Goal: Transaction & Acquisition: Purchase product/service

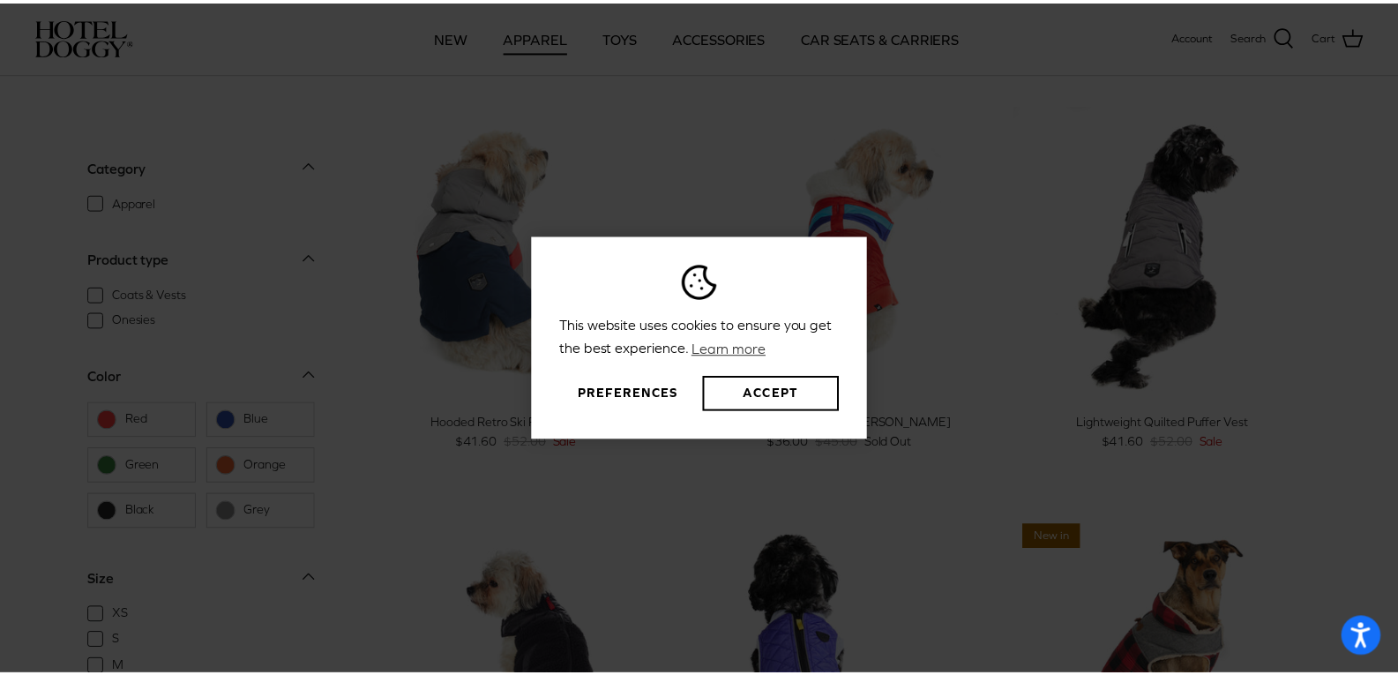
scroll to position [882, 0]
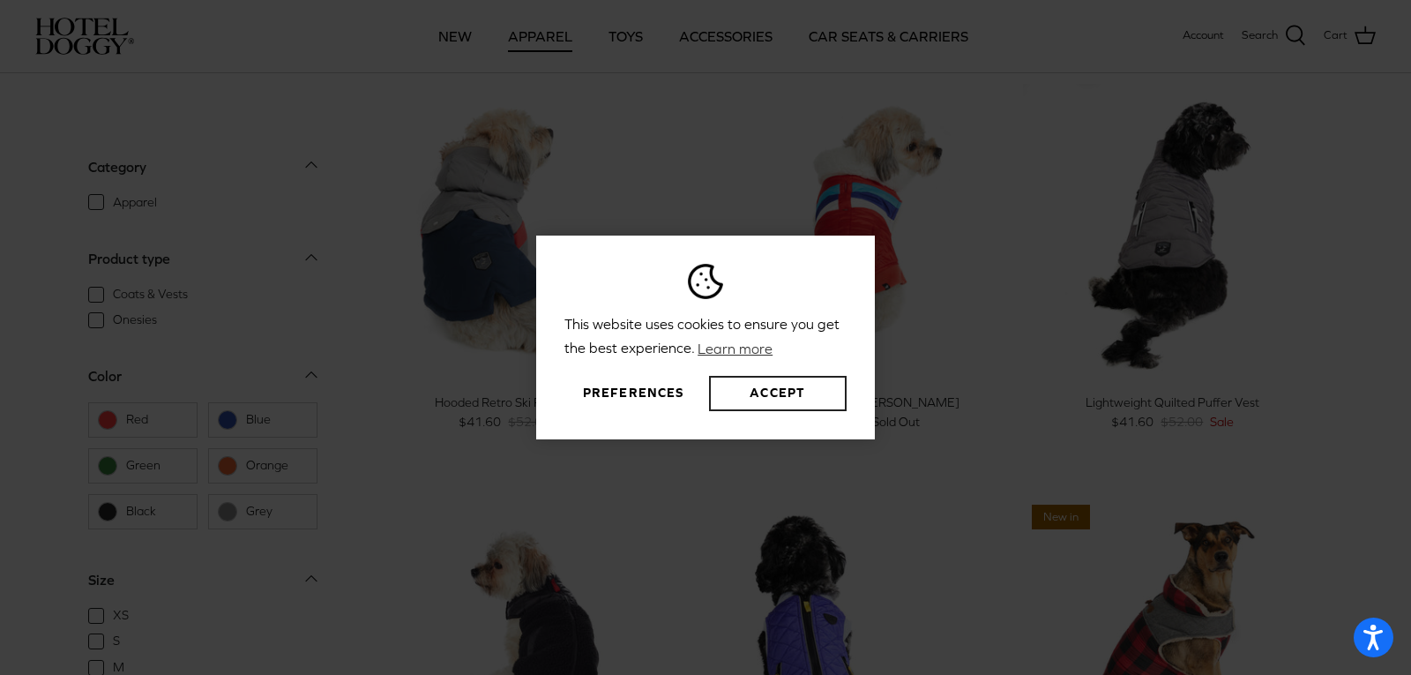
click at [772, 389] on button "Accept" at bounding box center [778, 393] width 138 height 35
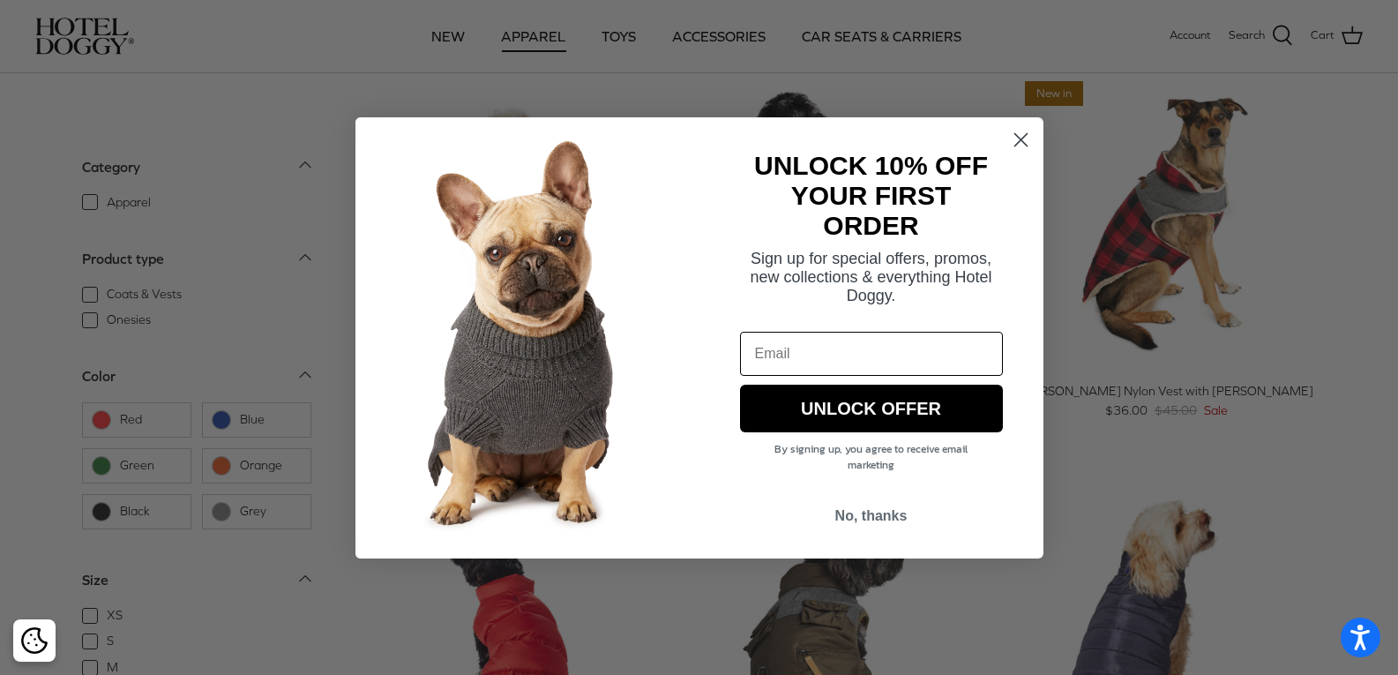
scroll to position [1323, 0]
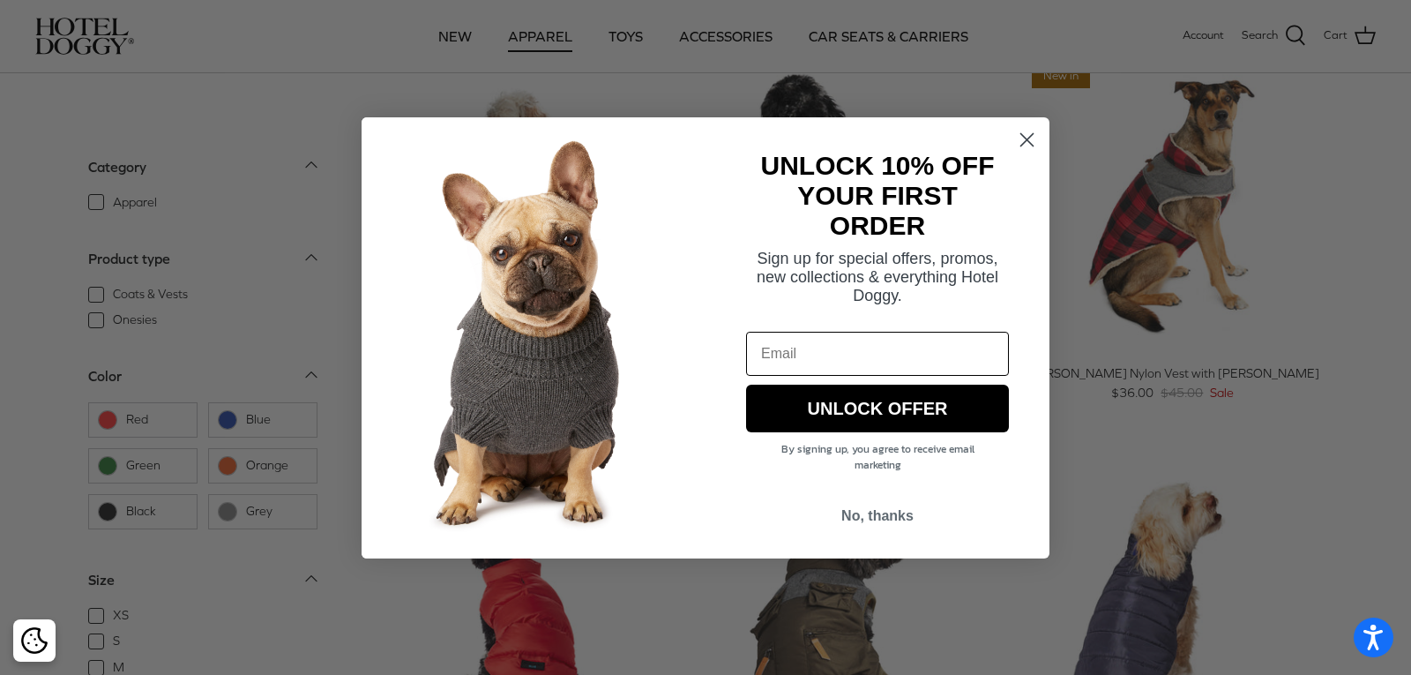
click at [1022, 147] on circle "Close dialog" at bounding box center [1026, 138] width 29 height 29
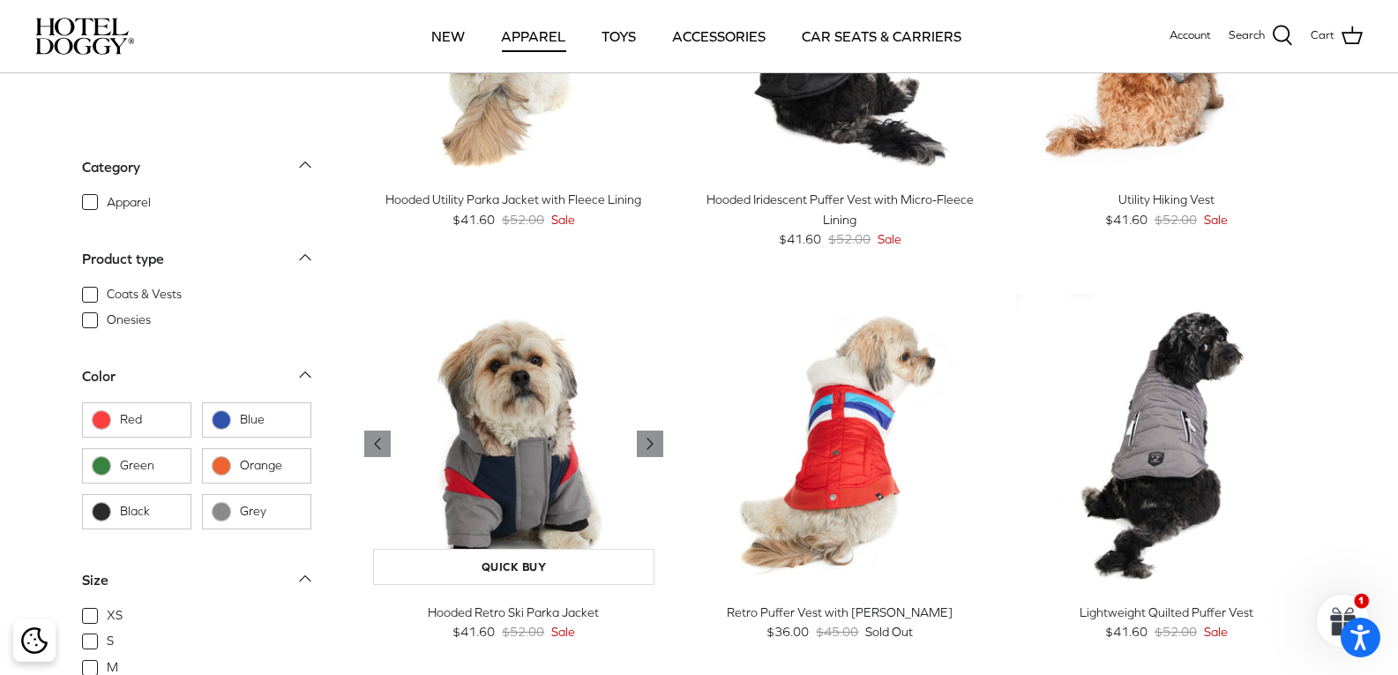
scroll to position [617, 0]
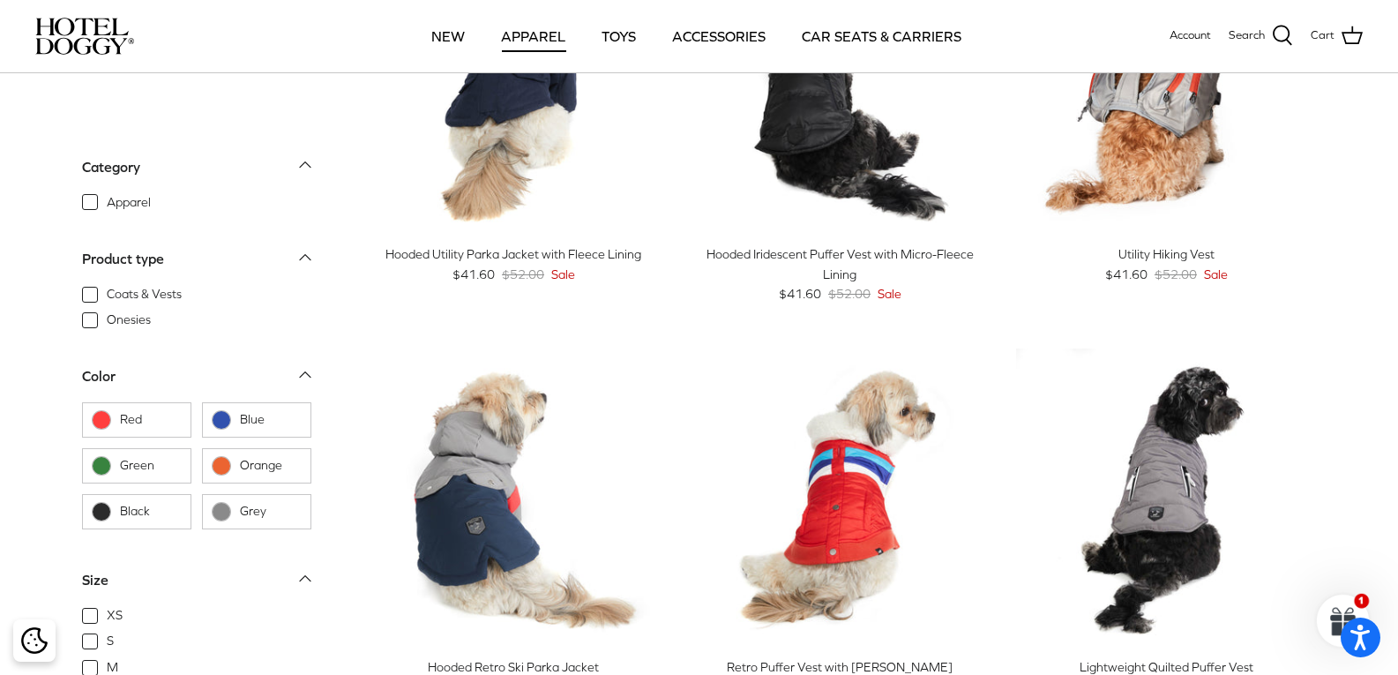
click at [107, 321] on span "Onesies" at bounding box center [129, 320] width 44 height 18
click at [105, 311] on input "Onesies" at bounding box center [106, 311] width 2 height 2
checkbox input "true"
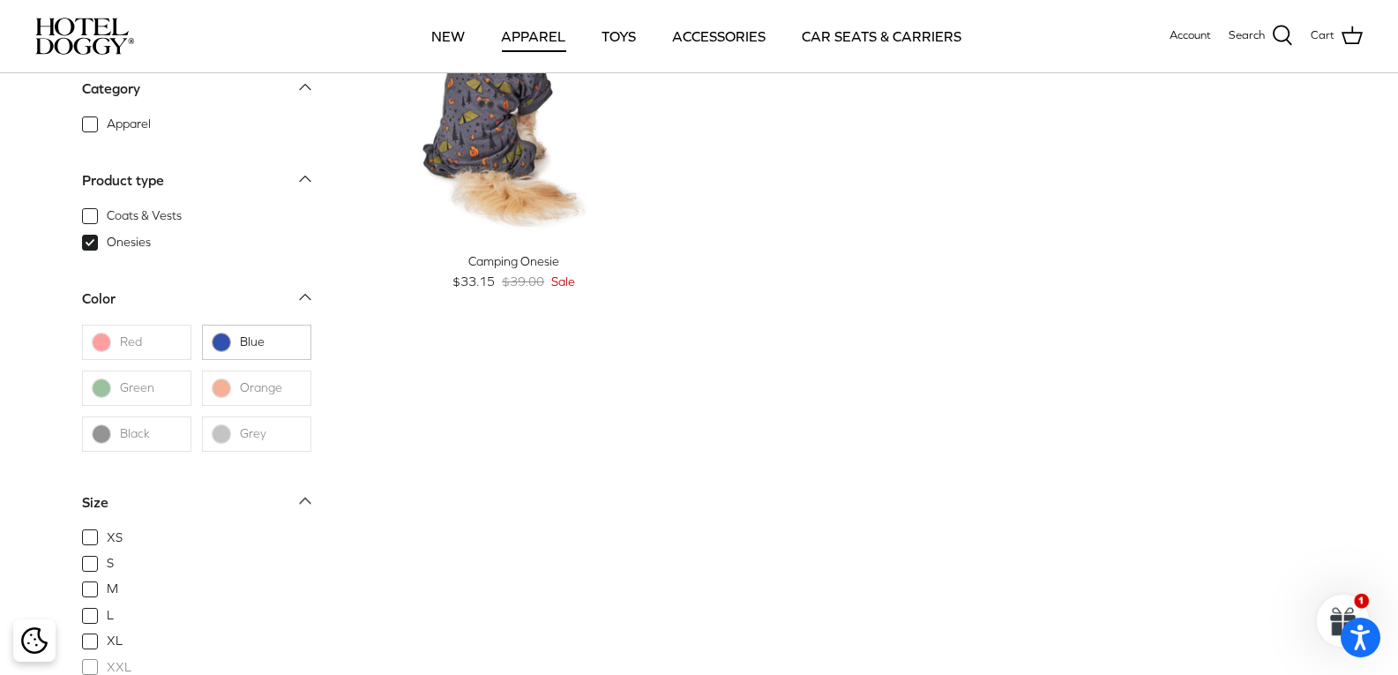
scroll to position [282, 0]
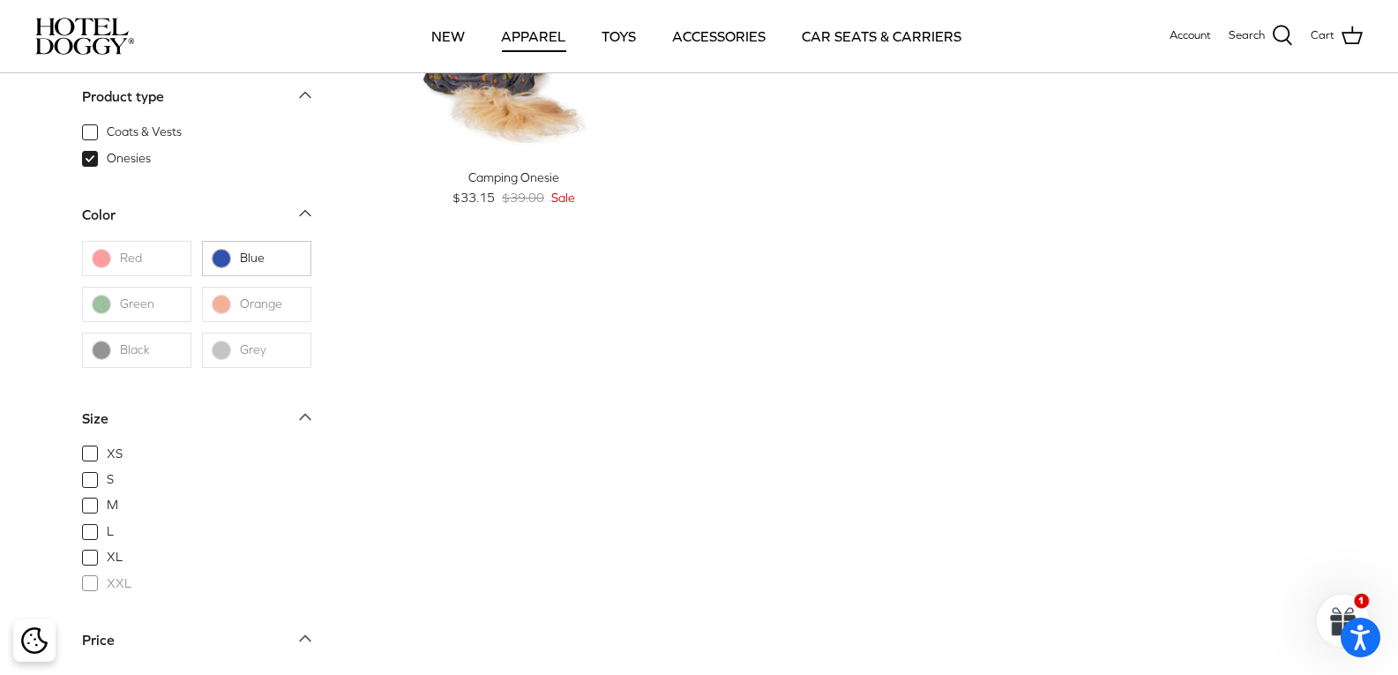
click at [517, 171] on div "Camping Onesie" at bounding box center [514, 177] width 300 height 19
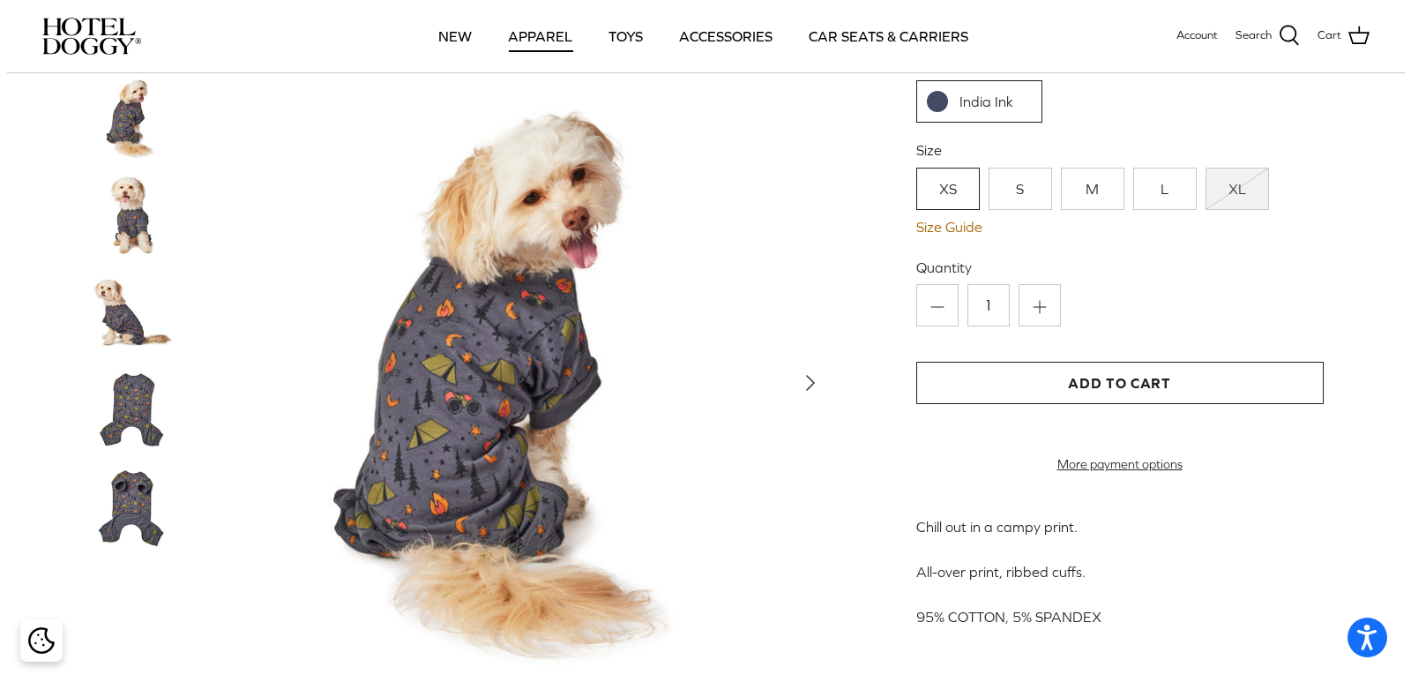
scroll to position [265, 0]
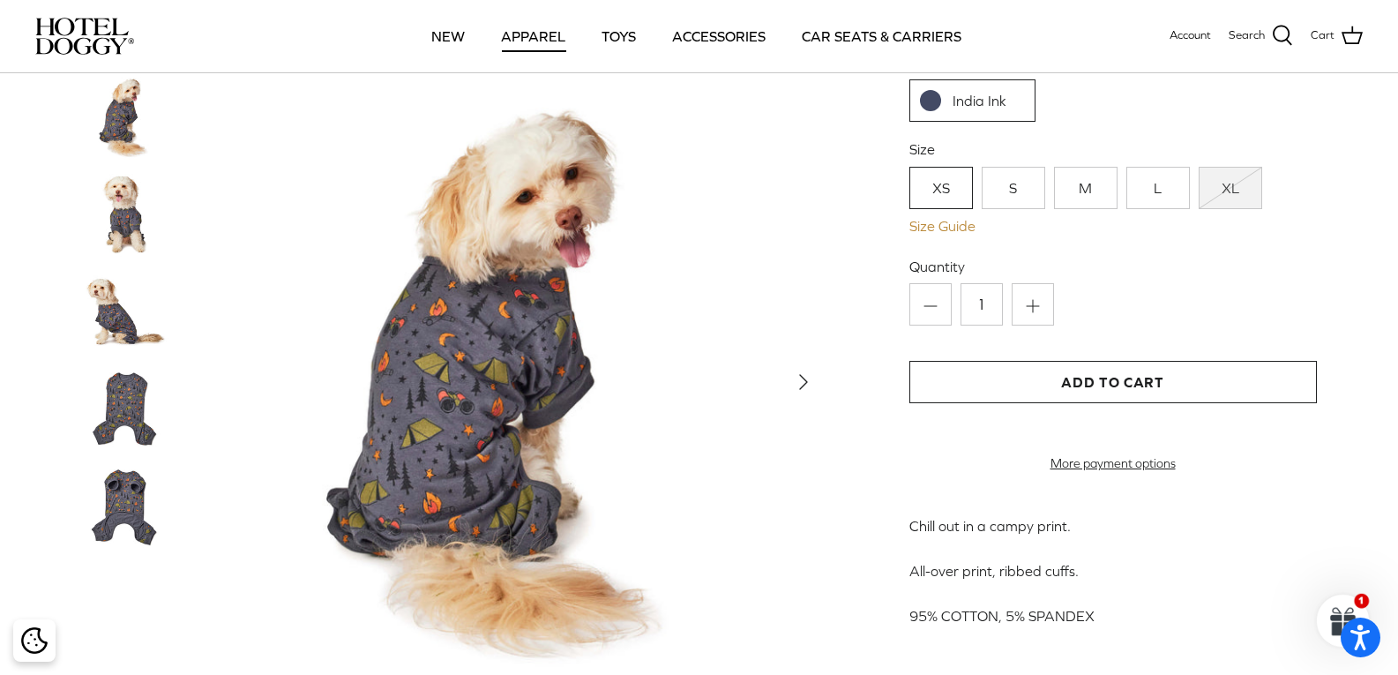
click at [941, 227] on link "Size Guide" at bounding box center [1112, 226] width 407 height 17
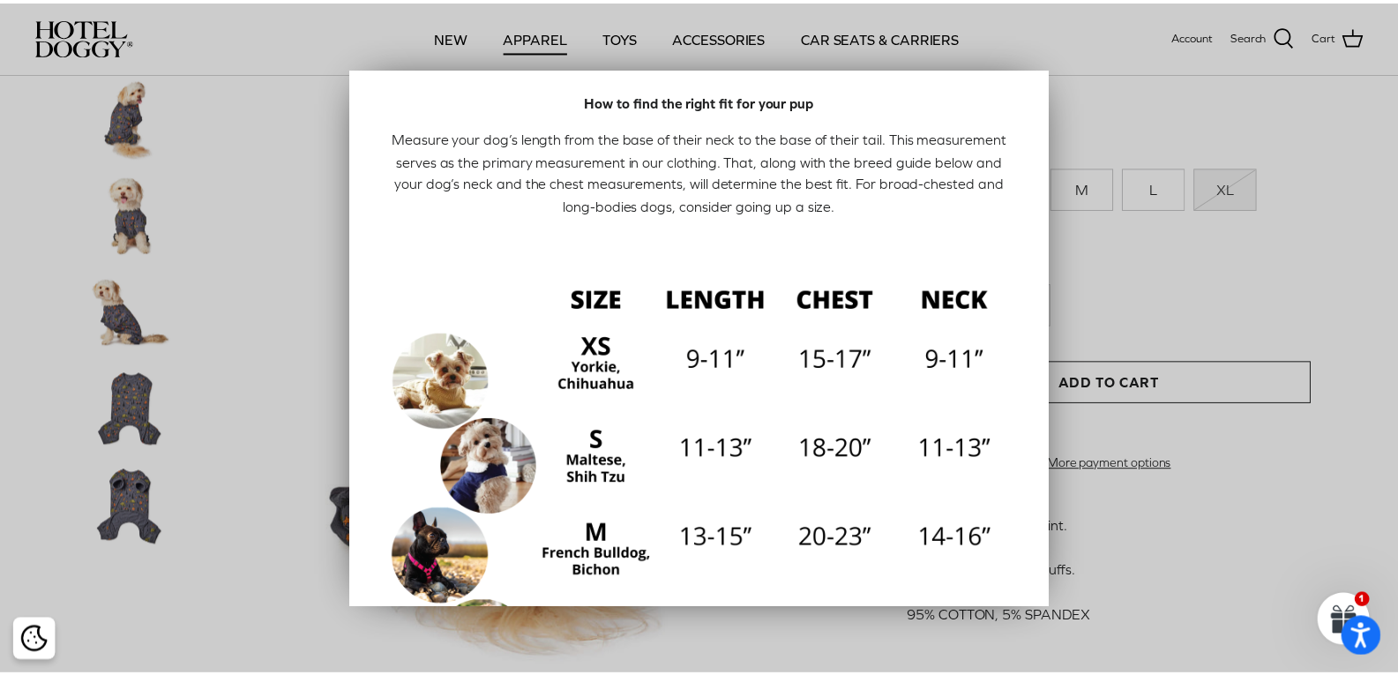
scroll to position [0, 0]
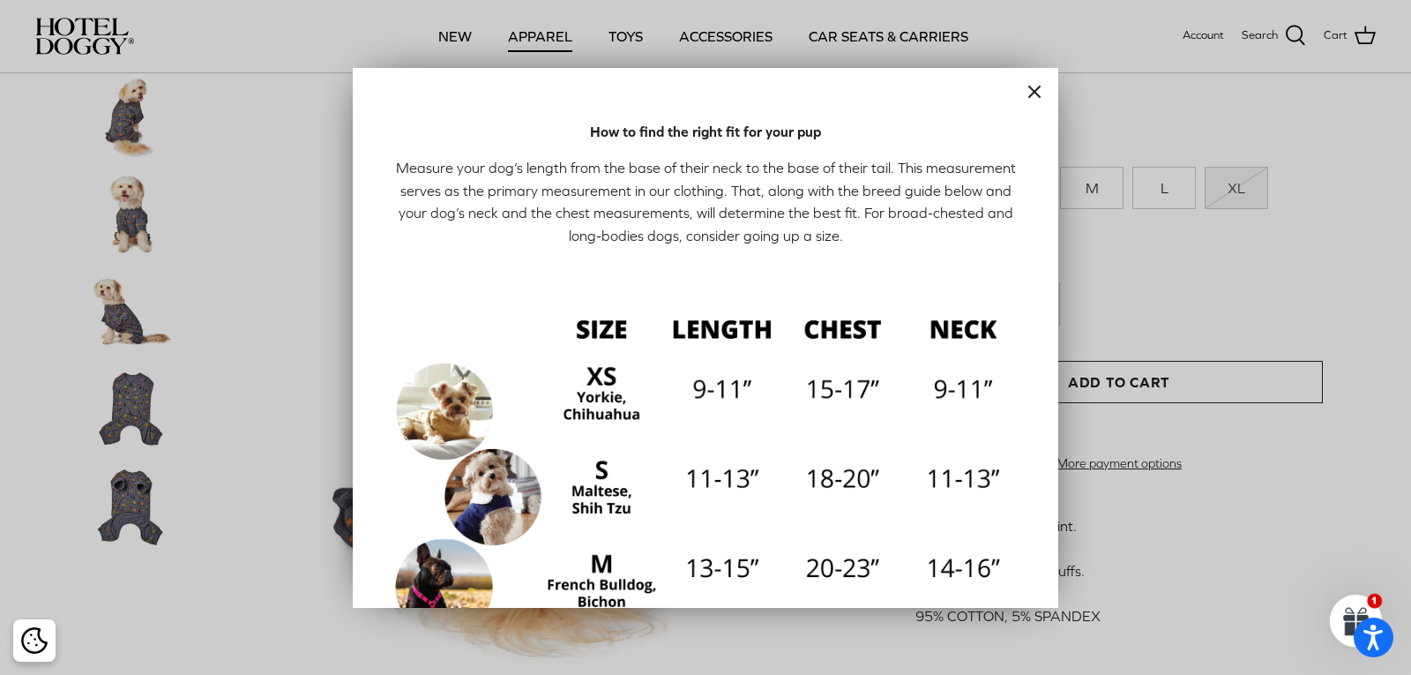
click at [1024, 97] on icon "Close" at bounding box center [1034, 91] width 21 height 21
